Goal: Transaction & Acquisition: Book appointment/travel/reservation

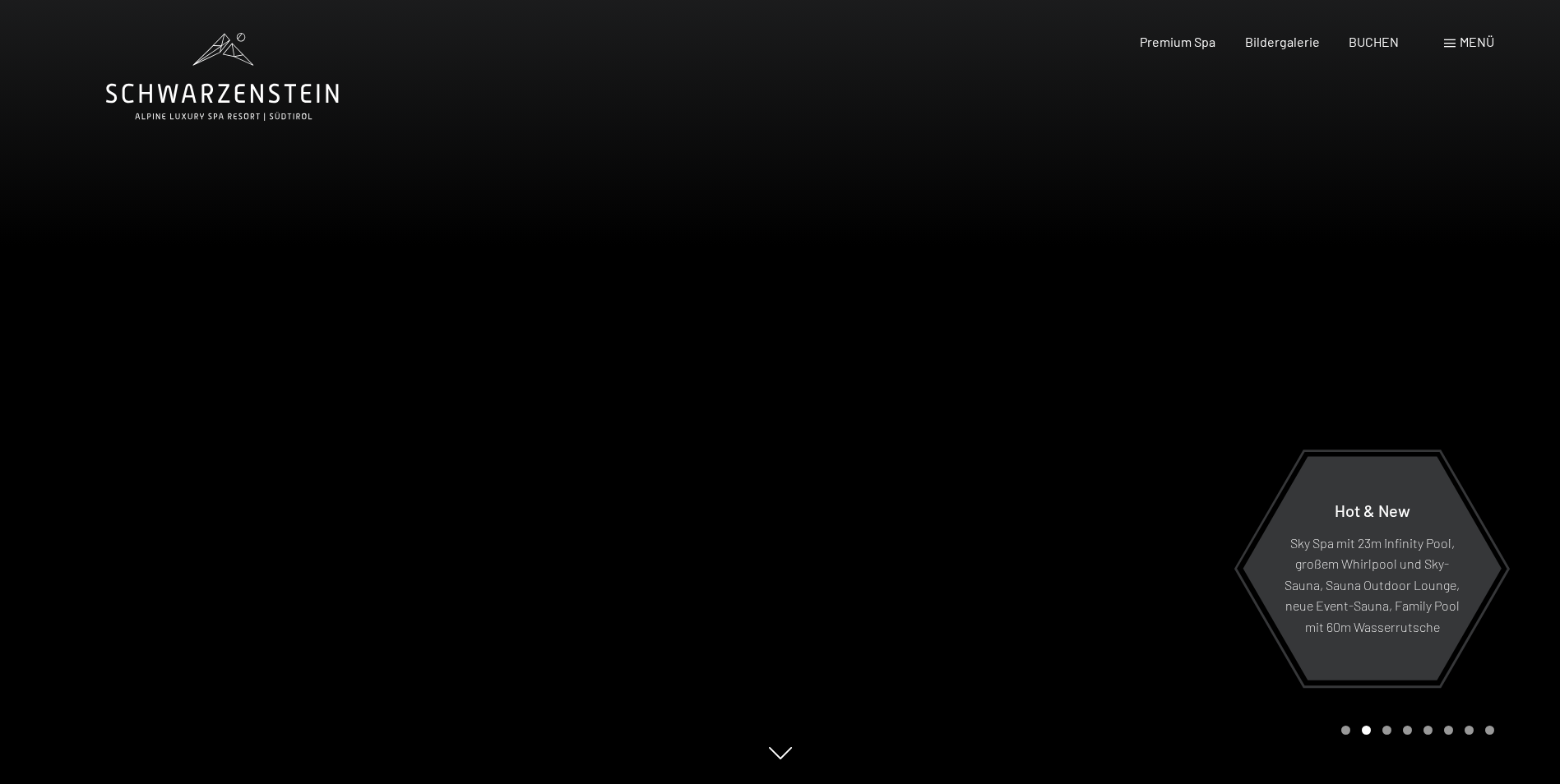
click at [1469, 51] on div "Menü" at bounding box center [1469, 42] width 50 height 18
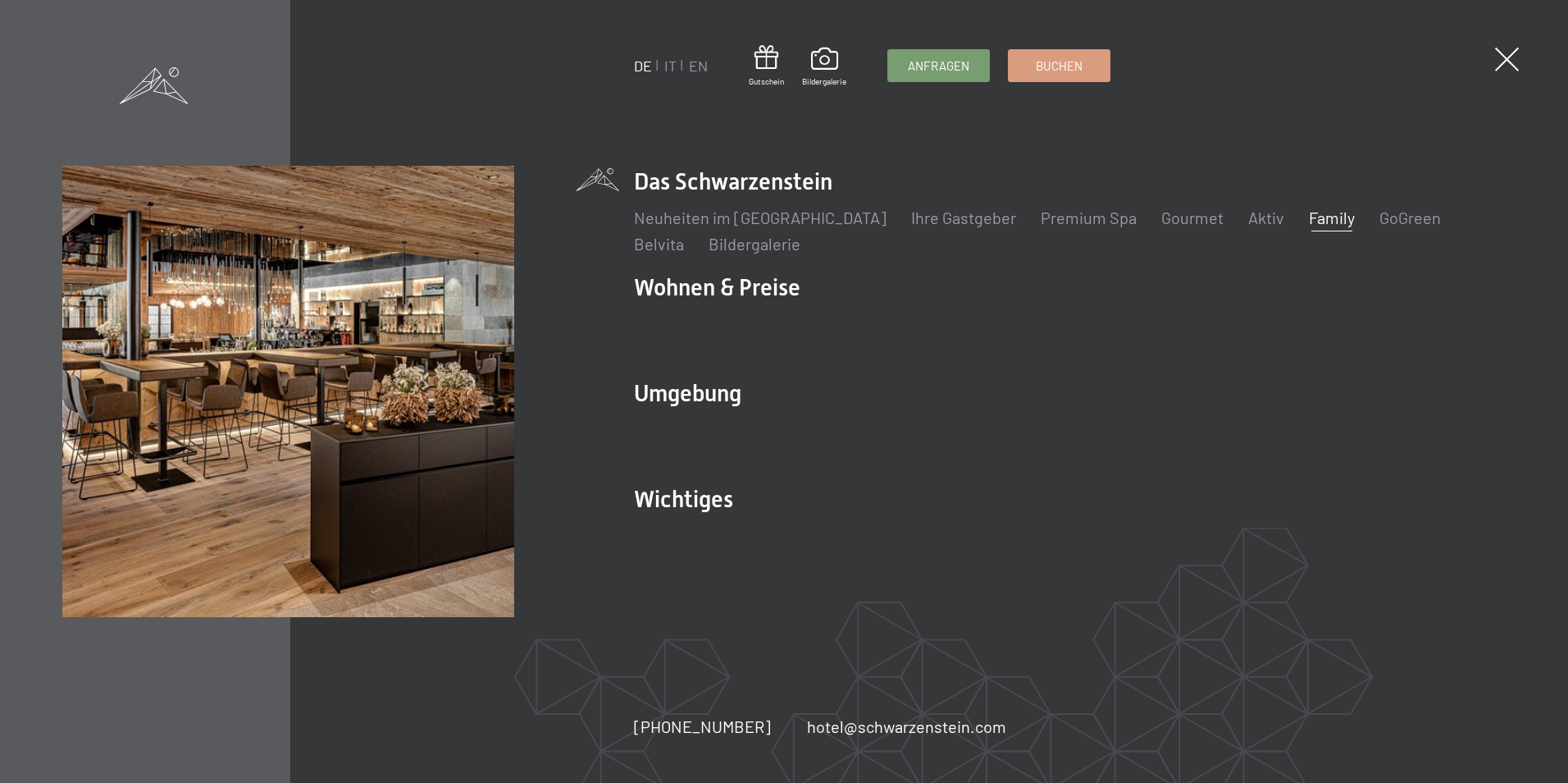
click at [1309, 217] on link "Family" at bounding box center [1333, 218] width 46 height 20
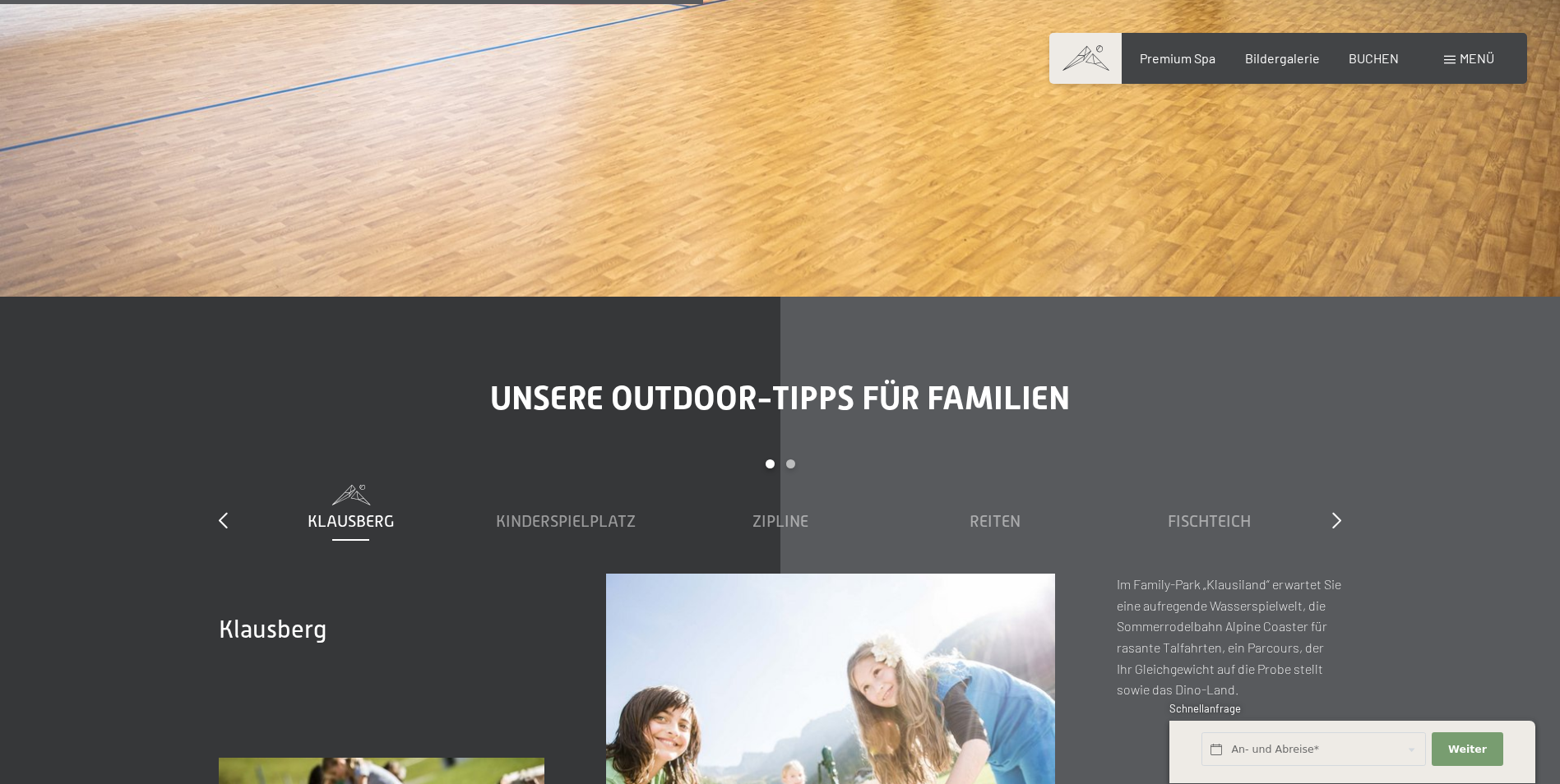
scroll to position [5731, 0]
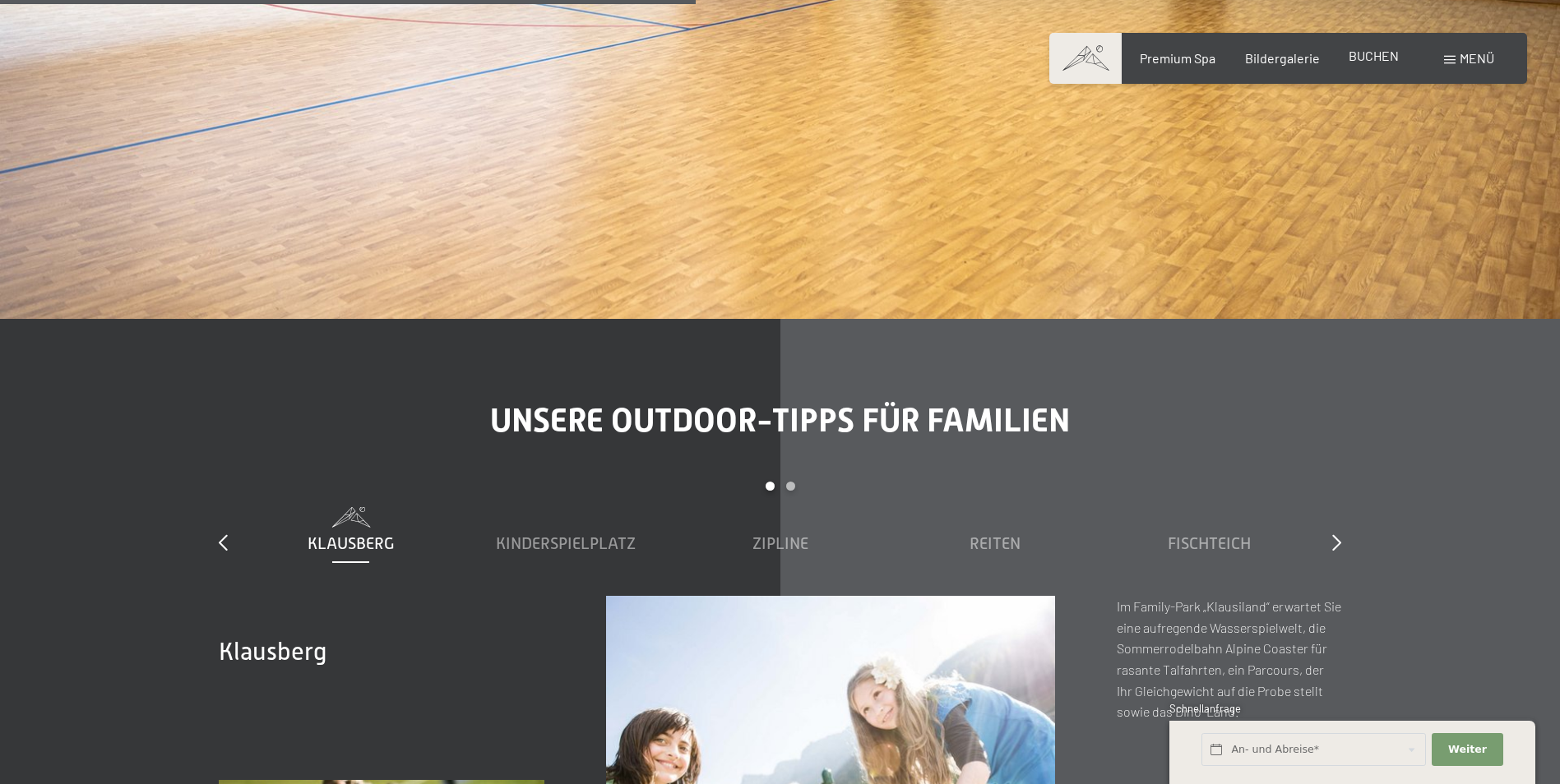
click at [1383, 61] on span "BUCHEN" at bounding box center [1373, 54] width 50 height 15
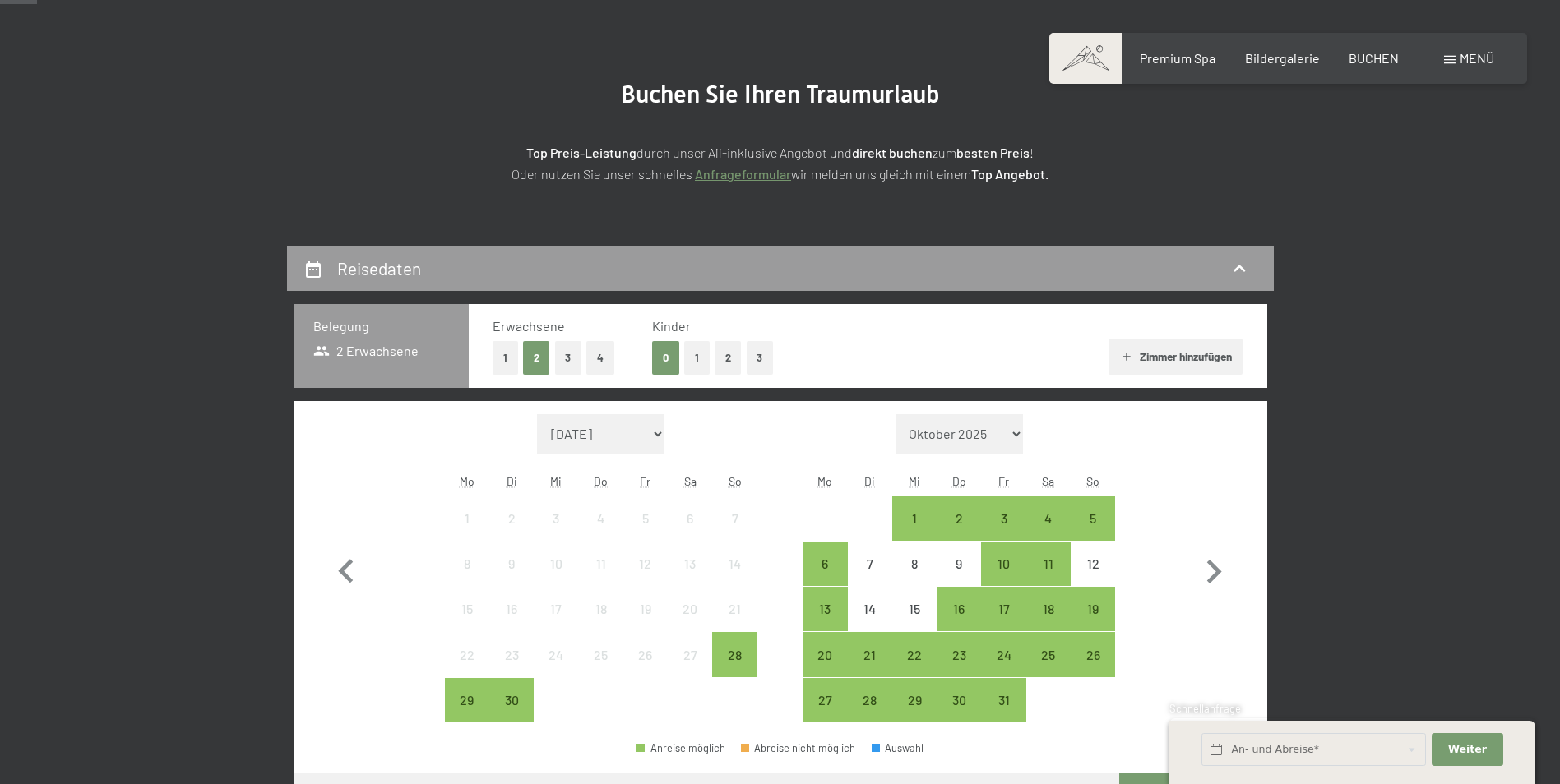
scroll to position [149, 0]
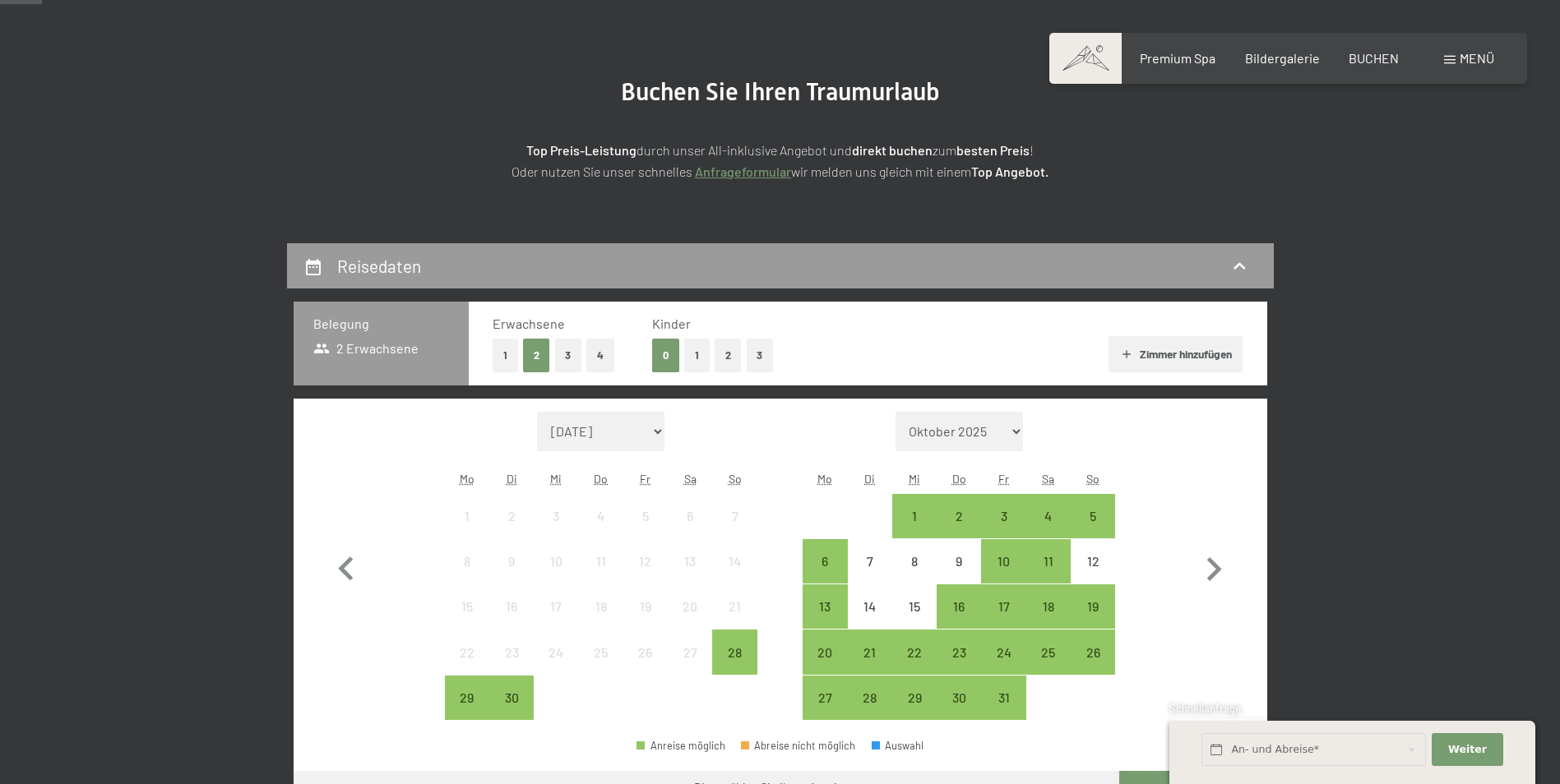
click at [697, 360] on button "1" at bounding box center [697, 355] width 26 height 34
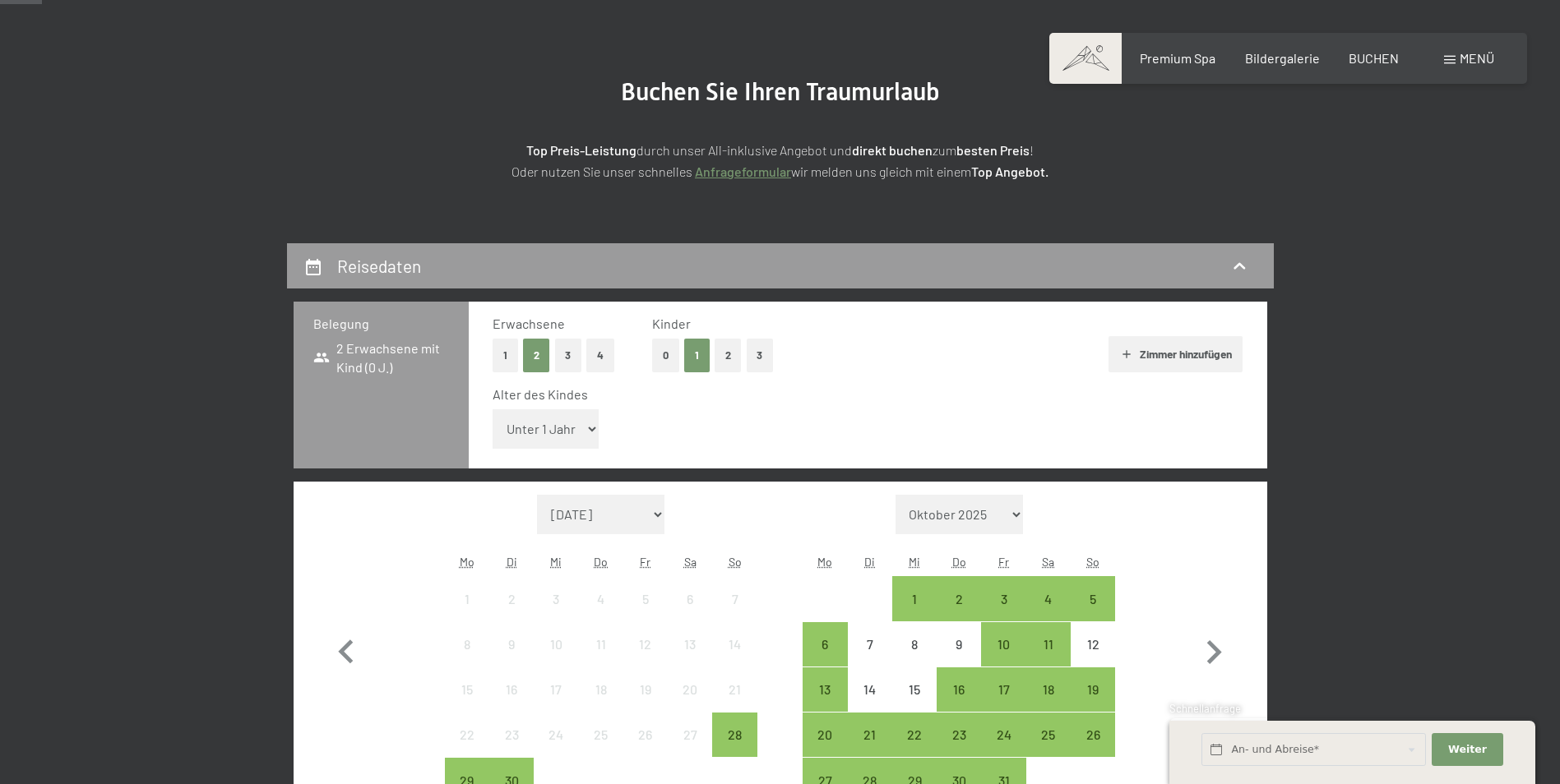
click at [566, 440] on select "Unter 1 Jahr 1 Jahr 2 Jahre 3 Jahre 4 Jahre 5 Jahre 6 Jahre 7 Jahre 8 Jahre 9 J…" at bounding box center [546, 429] width 107 height 39
select select "7"
click at [492, 409] on select "Unter 1 Jahr 1 Jahr 2 Jahre 3 Jahre 4 Jahre 5 Jahre 6 Jahre 7 Jahre 8 Jahre 9 J…" at bounding box center [546, 429] width 107 height 39
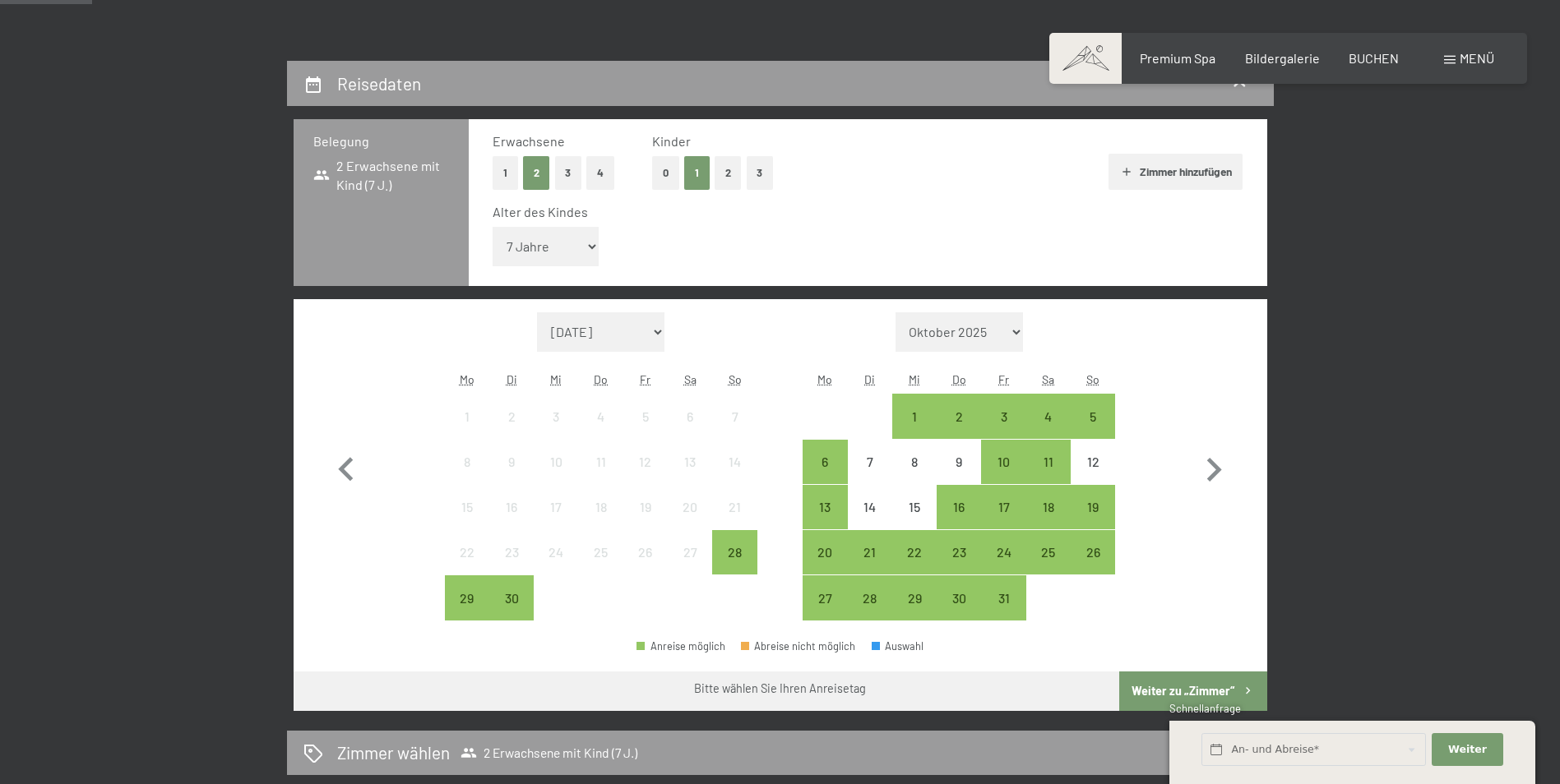
scroll to position [332, 0]
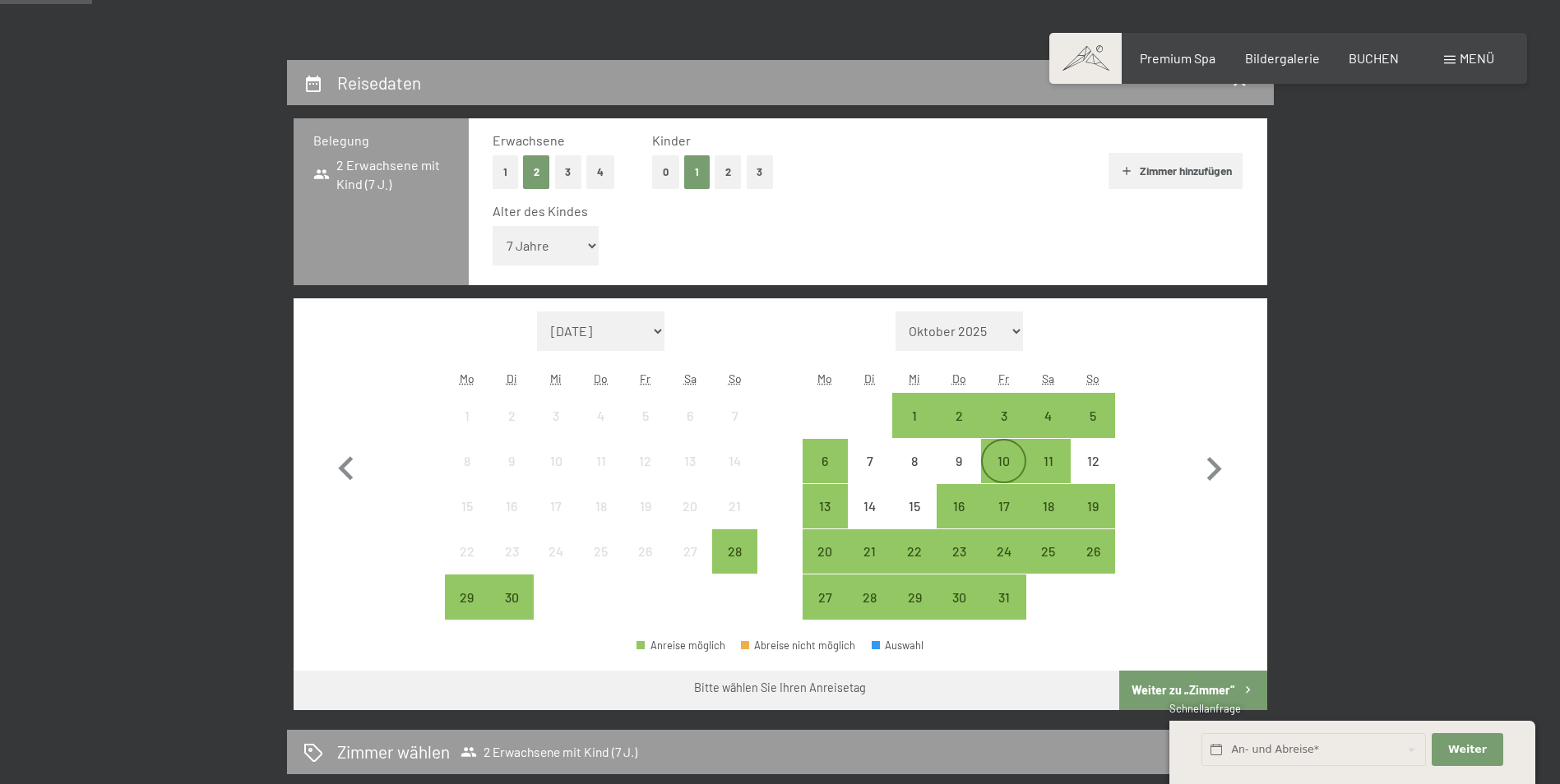
click at [1014, 461] on div "10" at bounding box center [1003, 475] width 41 height 41
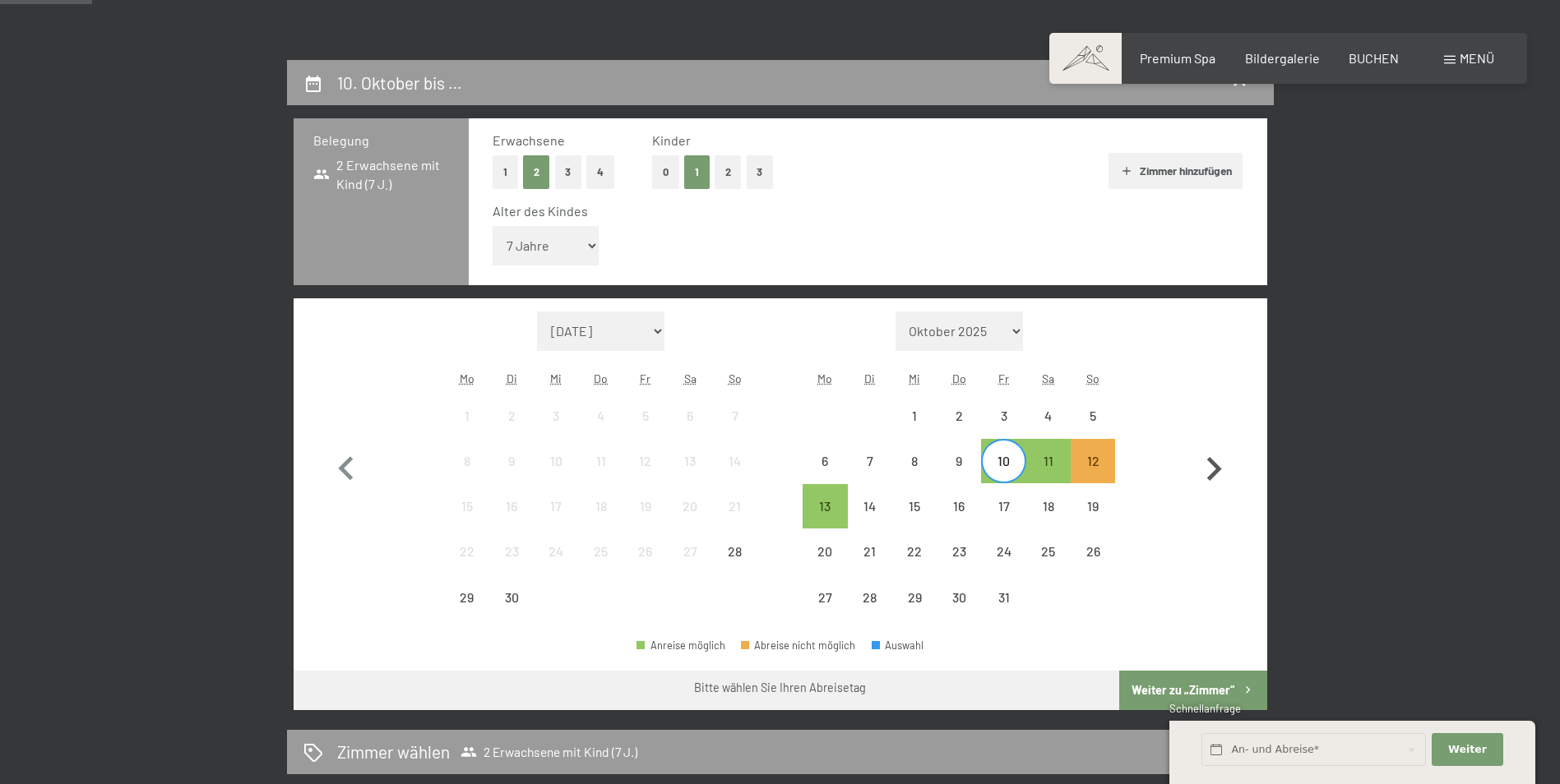
click at [1196, 396] on button "button" at bounding box center [1213, 466] width 47 height 309
select select "2025-10-01"
select select "2025-11-01"
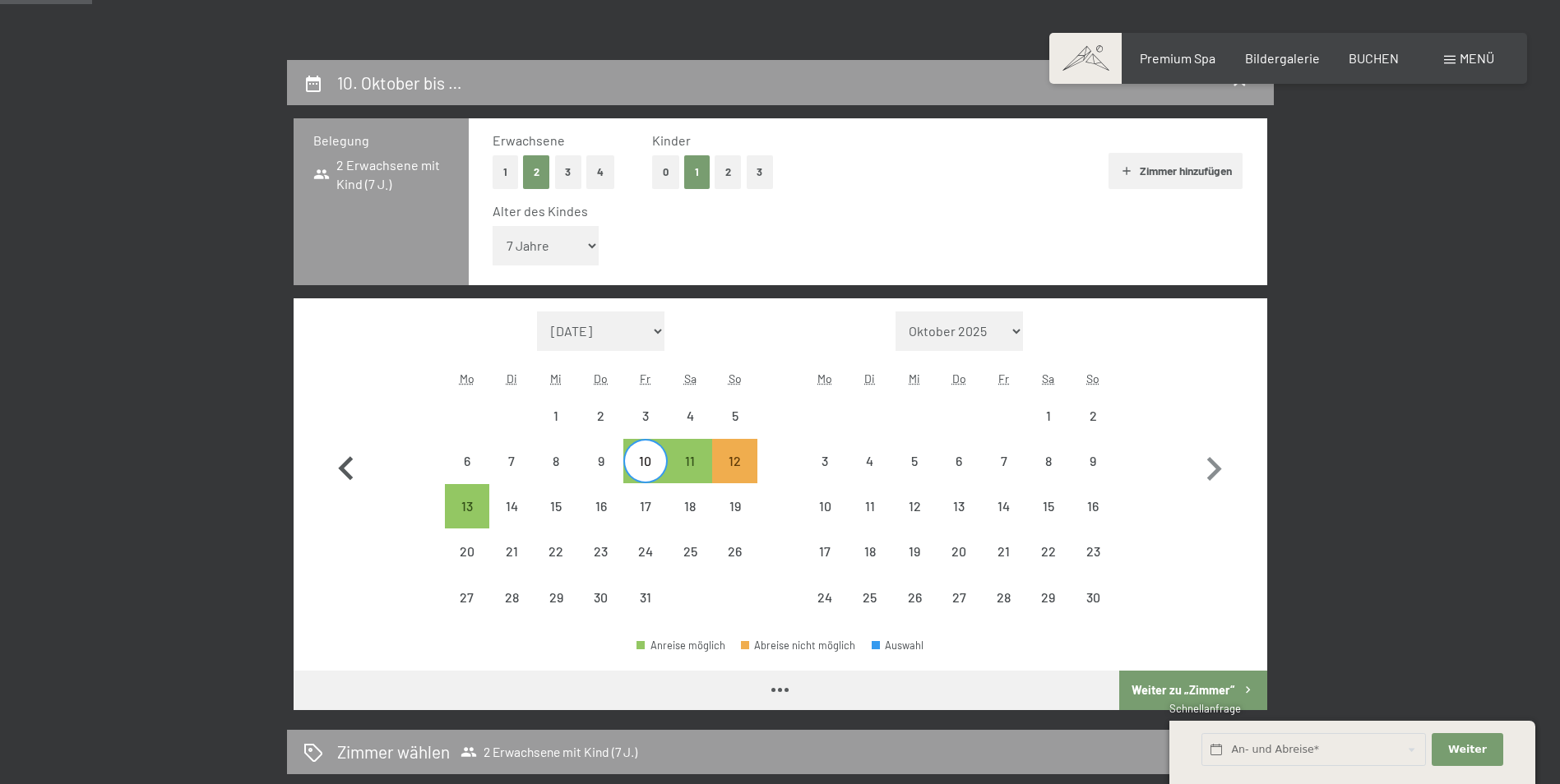
click at [356, 470] on icon "button" at bounding box center [346, 469] width 47 height 47
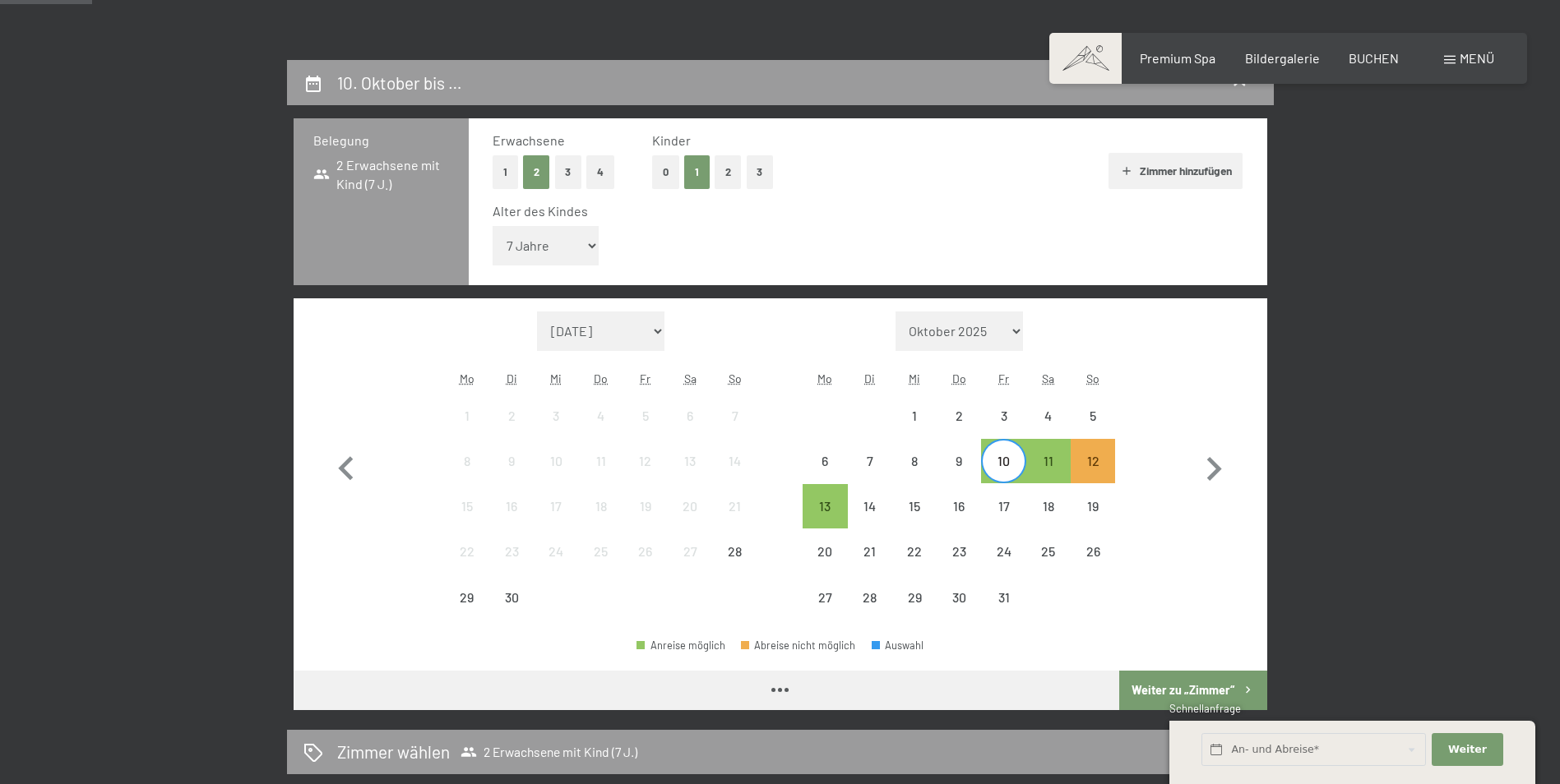
click at [997, 467] on div "10" at bounding box center [1003, 475] width 41 height 41
